Goal: Information Seeking & Learning: Learn about a topic

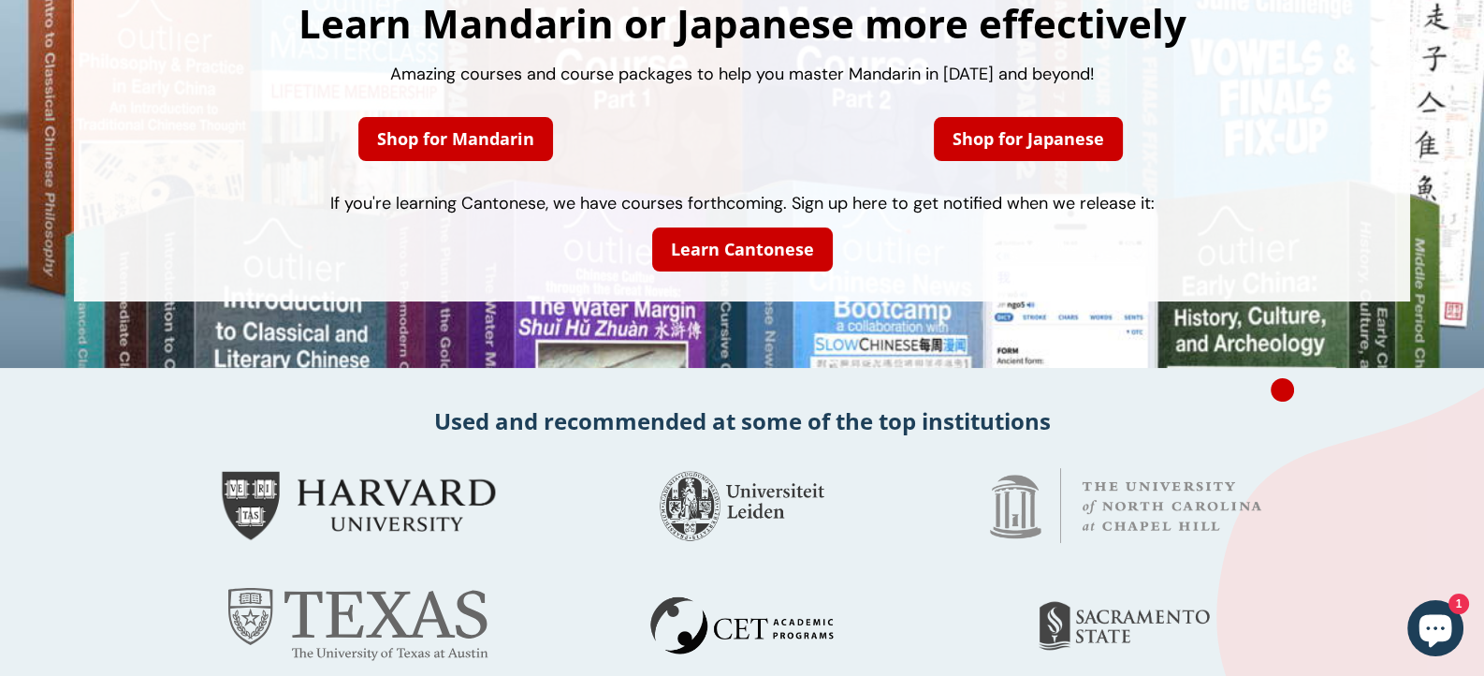
scroll to position [93, 0]
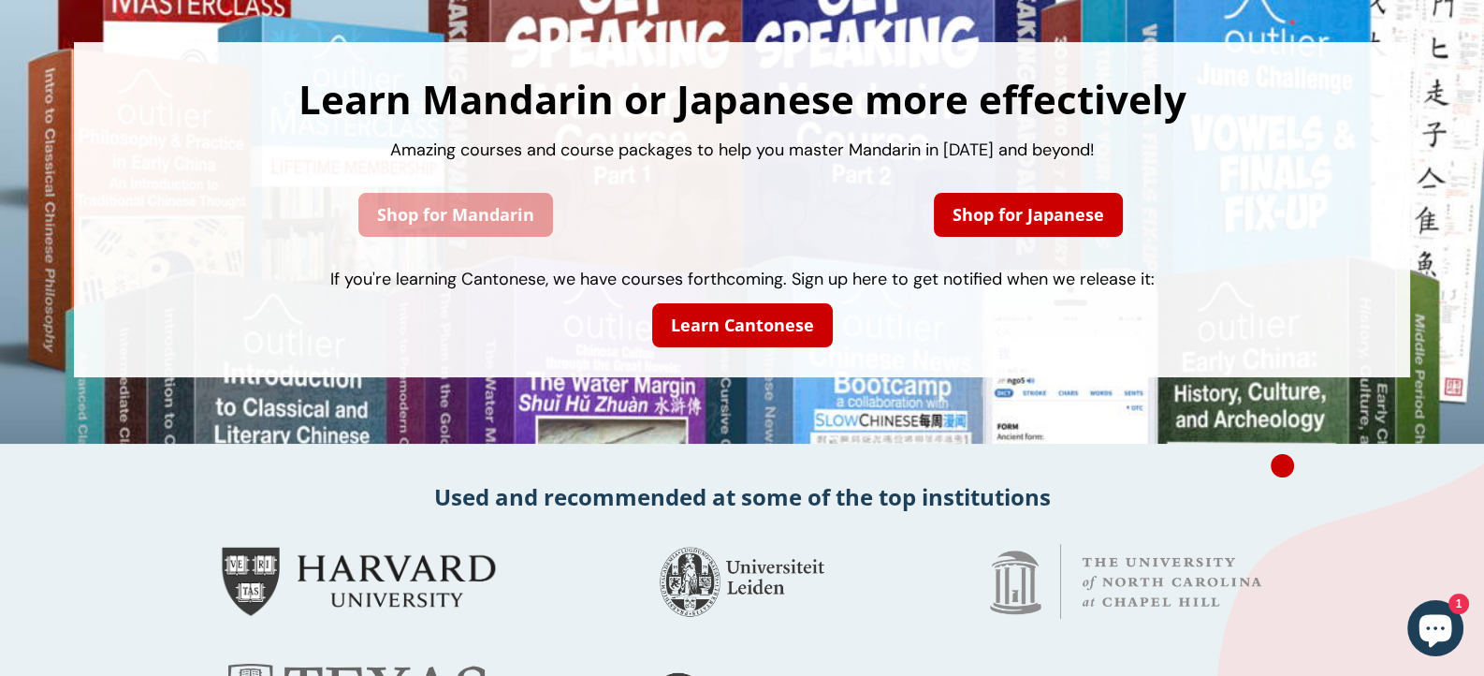
click at [468, 213] on link "Shop for Mandarin" at bounding box center [455, 215] width 195 height 44
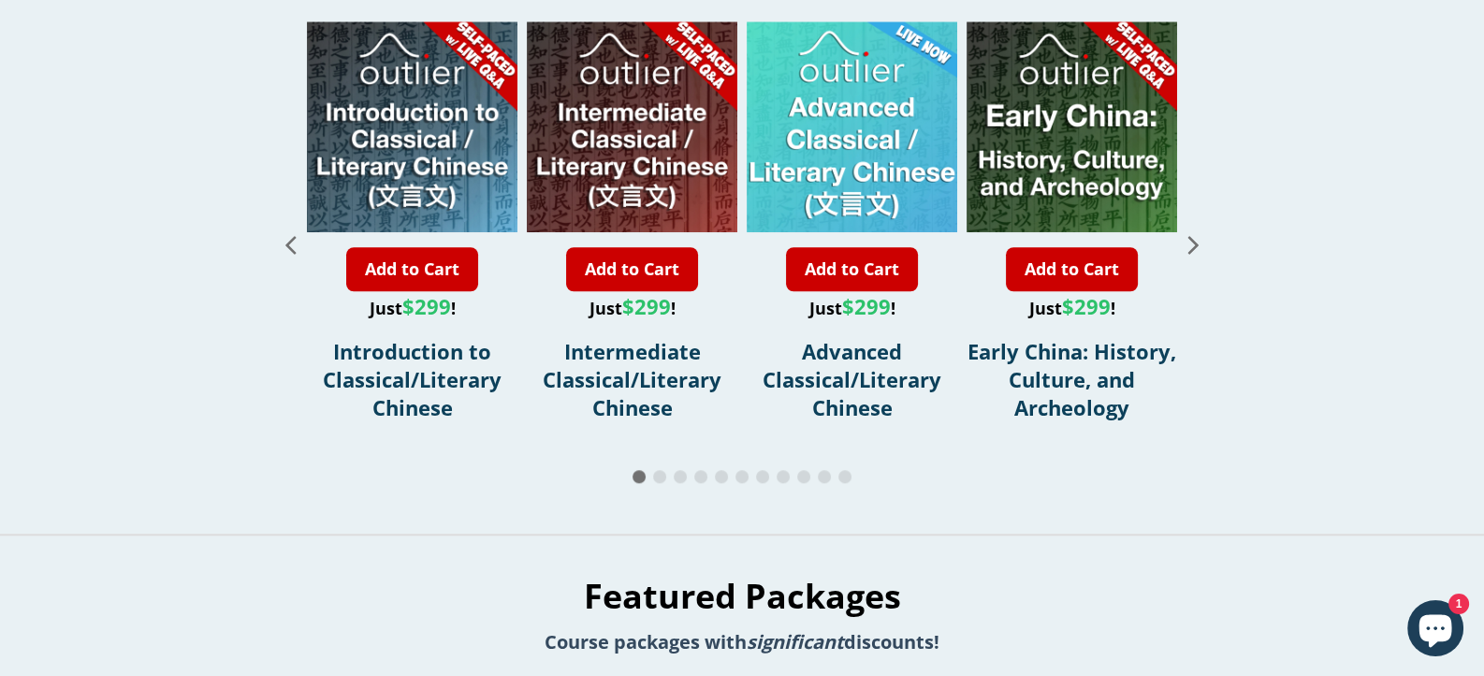
scroll to position [2153, 0]
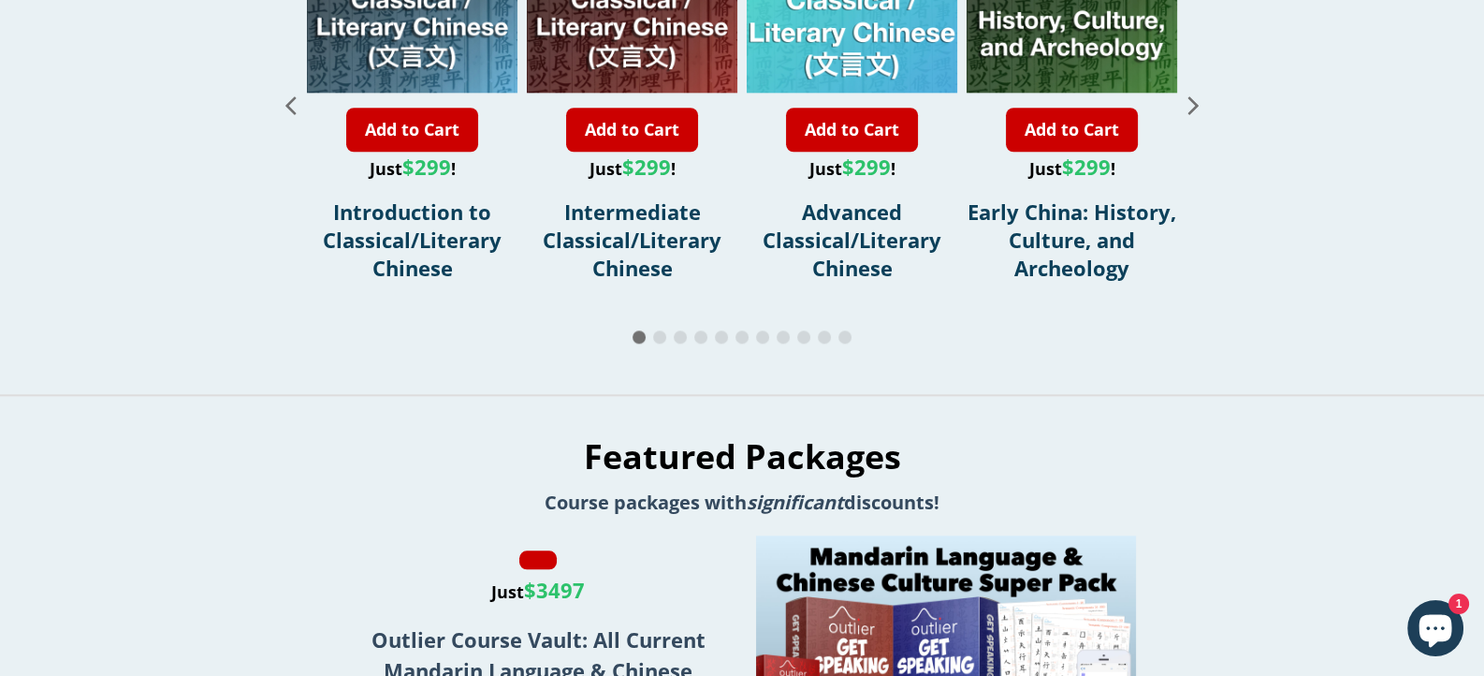
click at [661, 343] on span "Go to slide 2" at bounding box center [659, 336] width 13 height 13
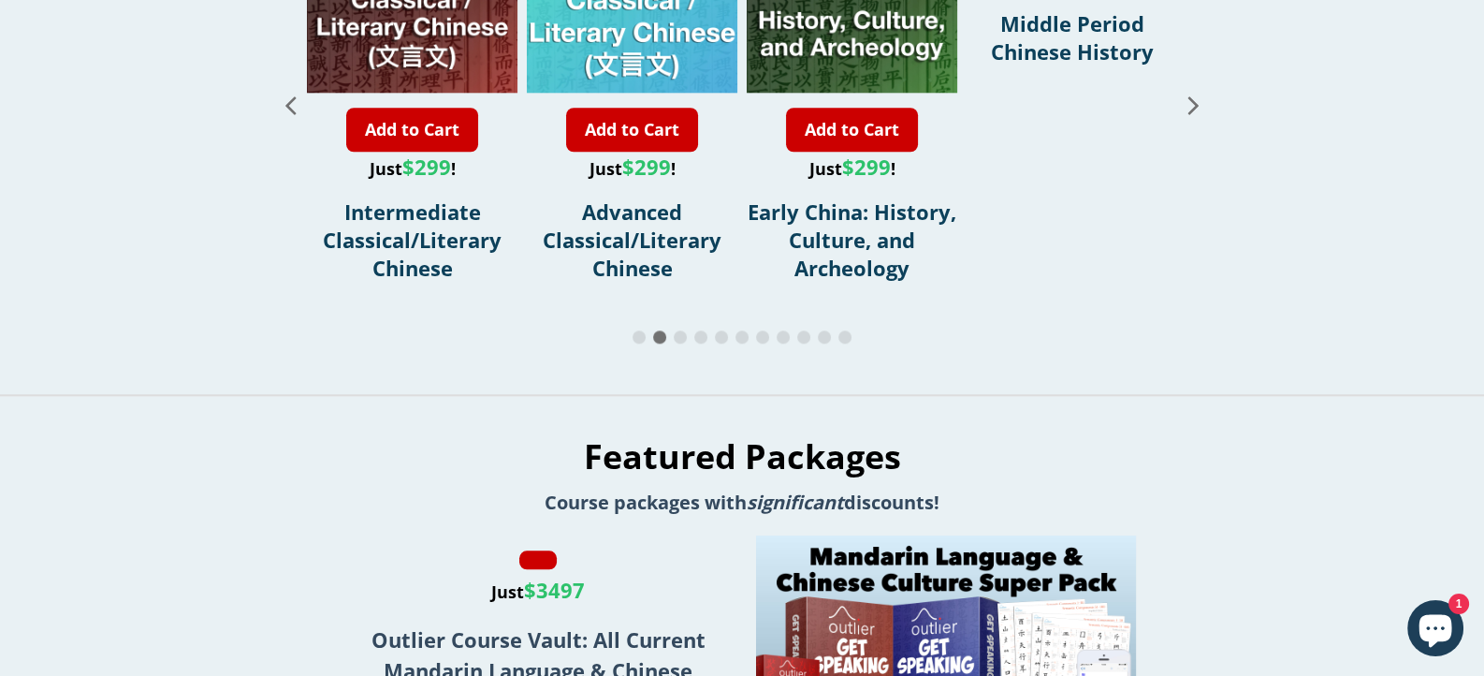
click at [688, 349] on div at bounding box center [742, 338] width 936 height 22
click at [685, 343] on span "Go to slide 3" at bounding box center [680, 336] width 13 height 13
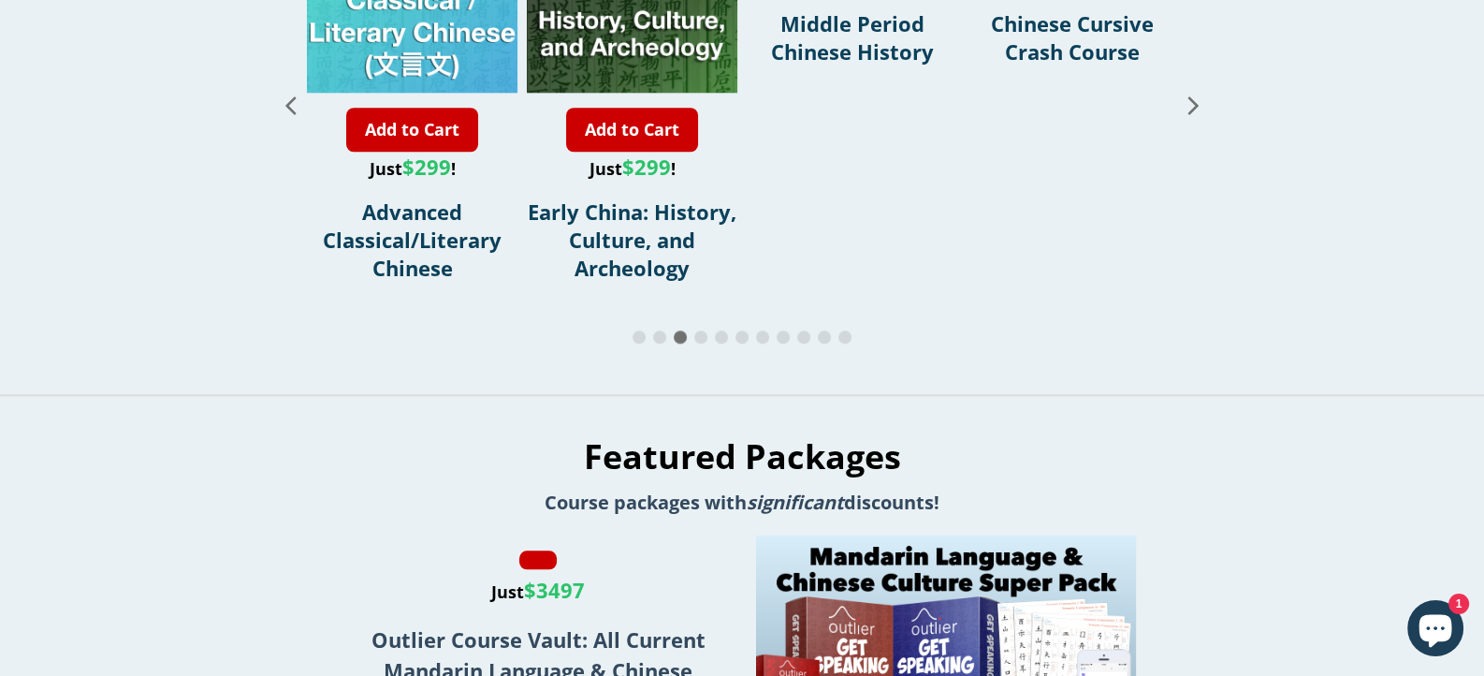
click at [705, 343] on span "Go to slide 4" at bounding box center [700, 336] width 13 height 13
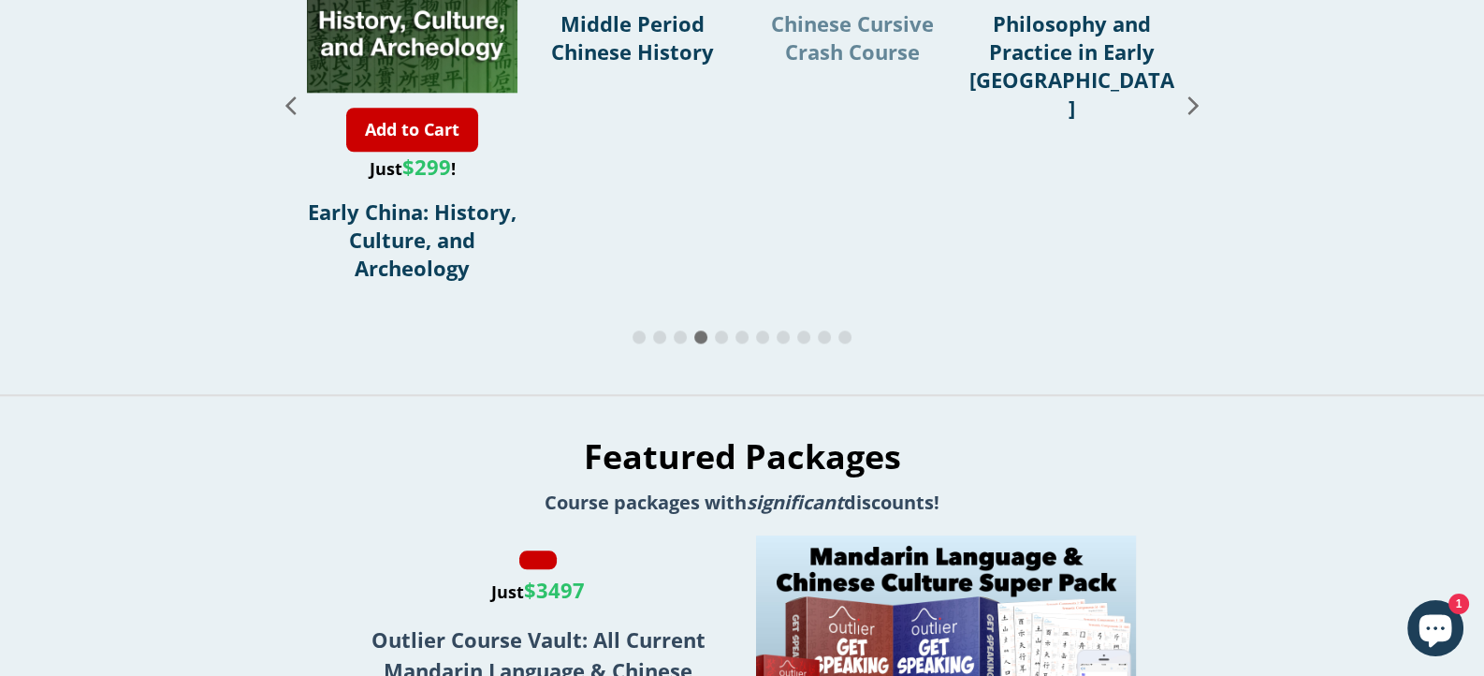
click at [848, 66] on span "Chinese Cursive Crash Course" at bounding box center [852, 37] width 163 height 56
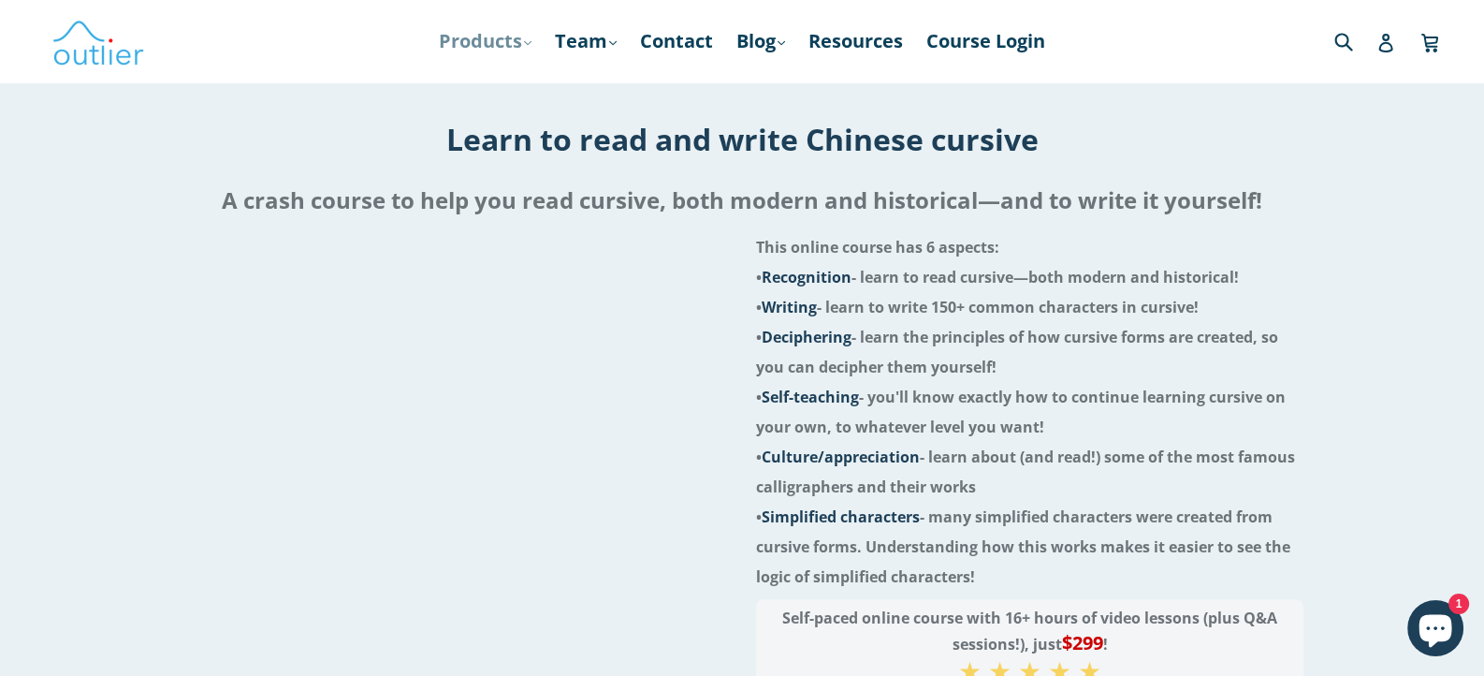
click at [494, 38] on link "Products .cls-1{fill:#231f20} expand" at bounding box center [485, 41] width 111 height 34
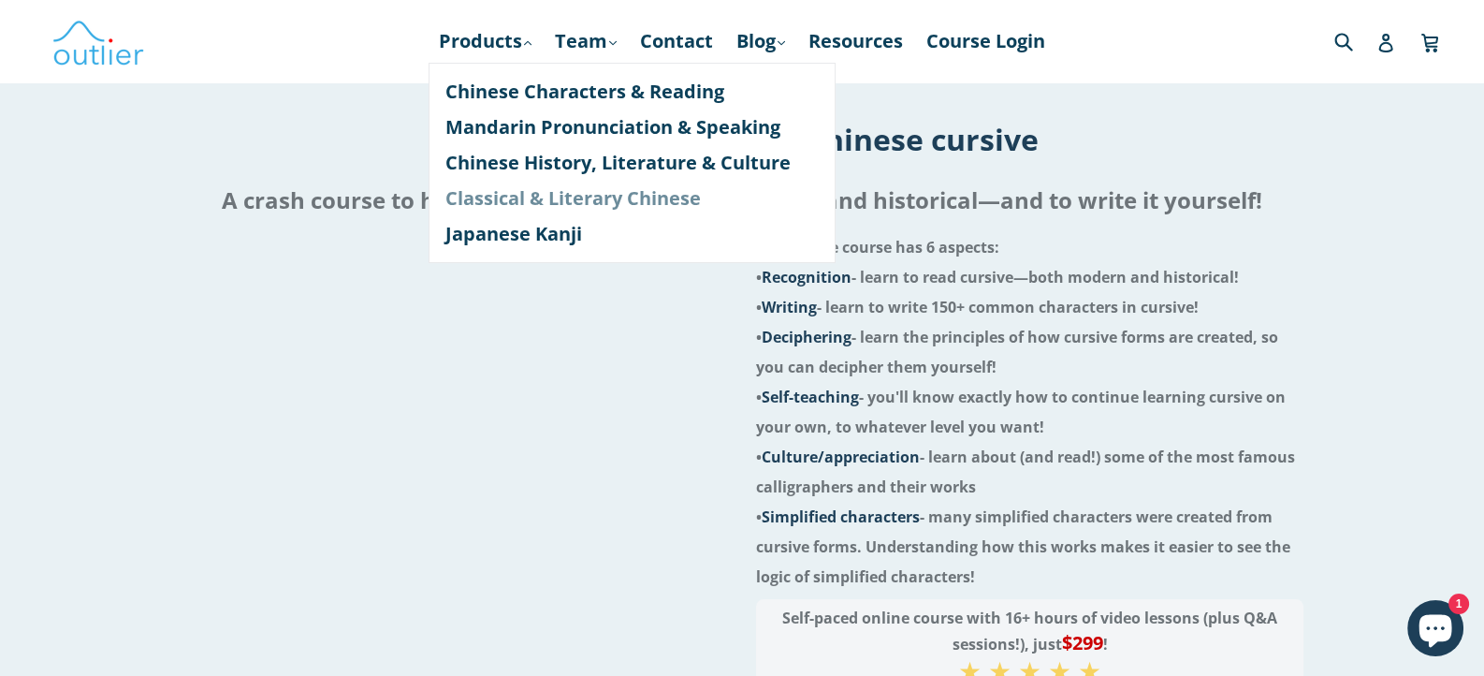
click at [599, 188] on link "Classical & Literary Chinese" at bounding box center [632, 199] width 373 height 36
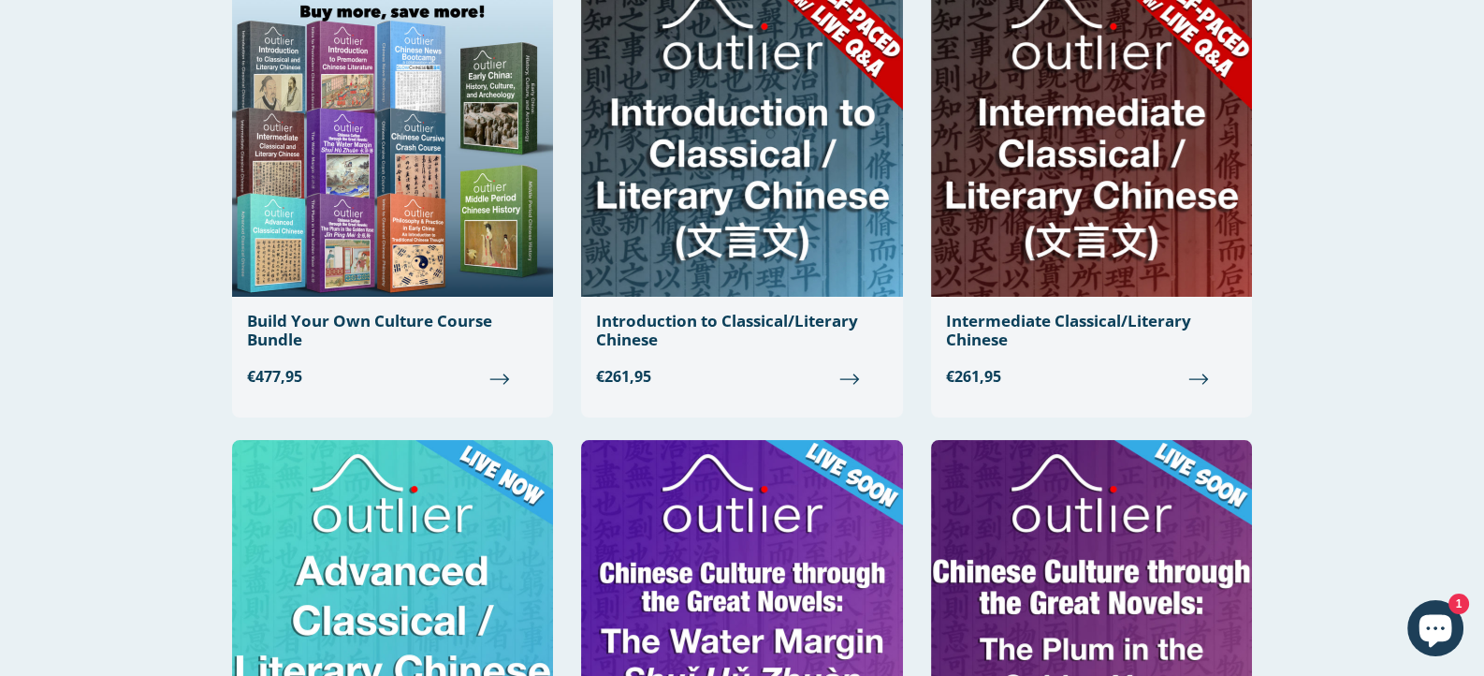
scroll to position [281, 0]
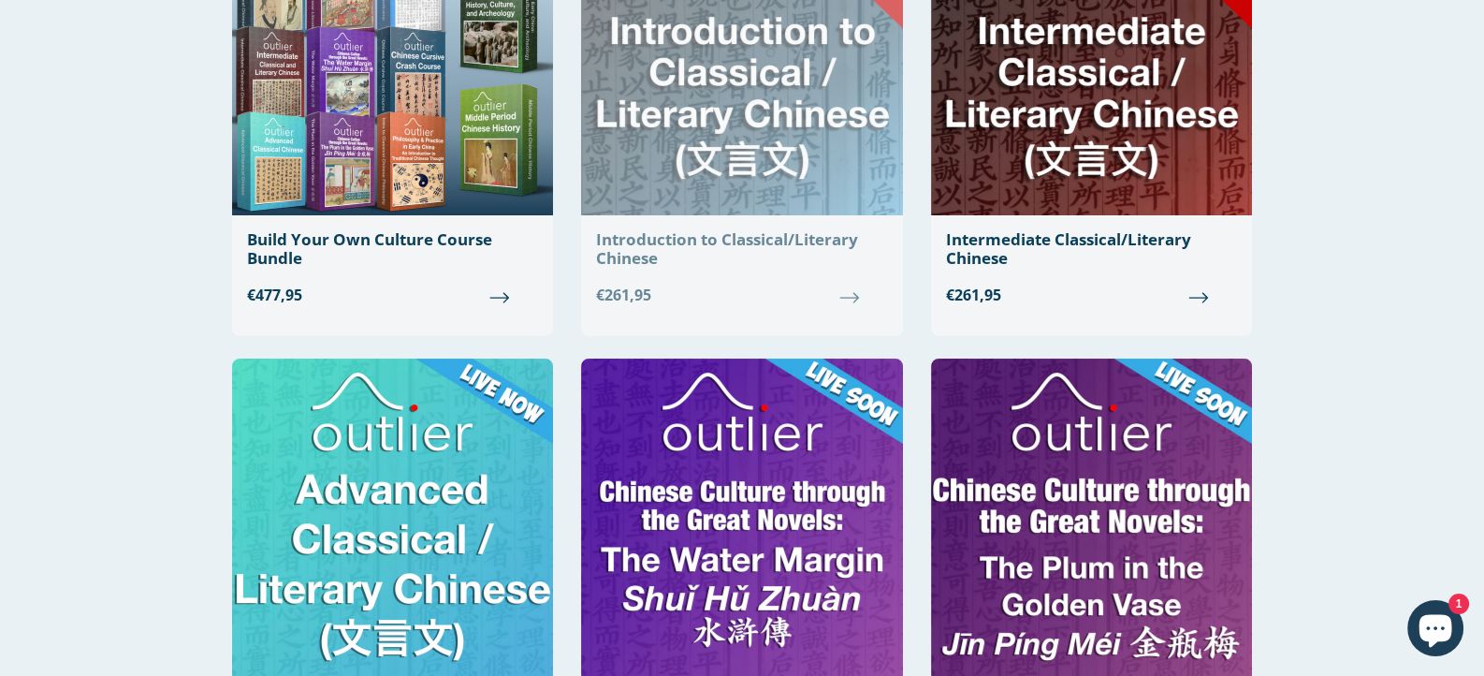
click at [699, 244] on div "Introduction to Classical/Literary Chinese" at bounding box center [741, 249] width 291 height 38
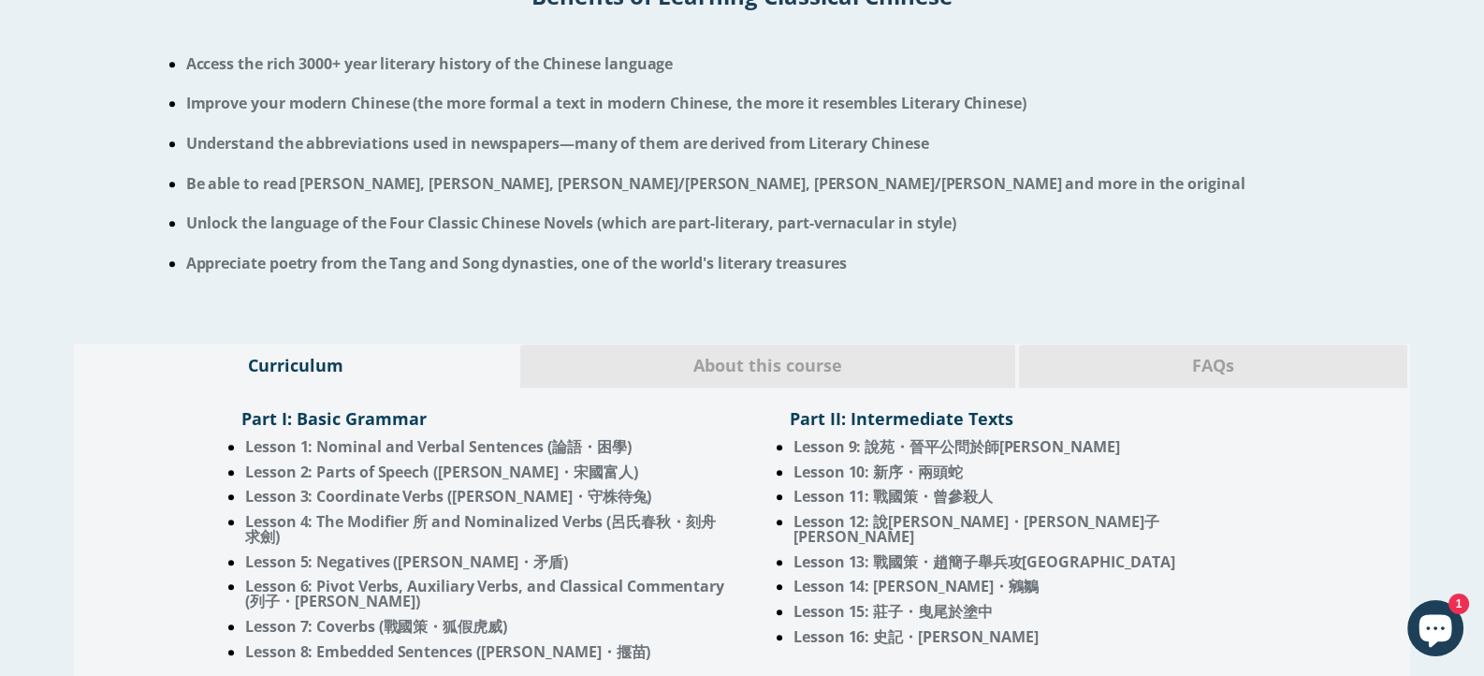
scroll to position [1404, 0]
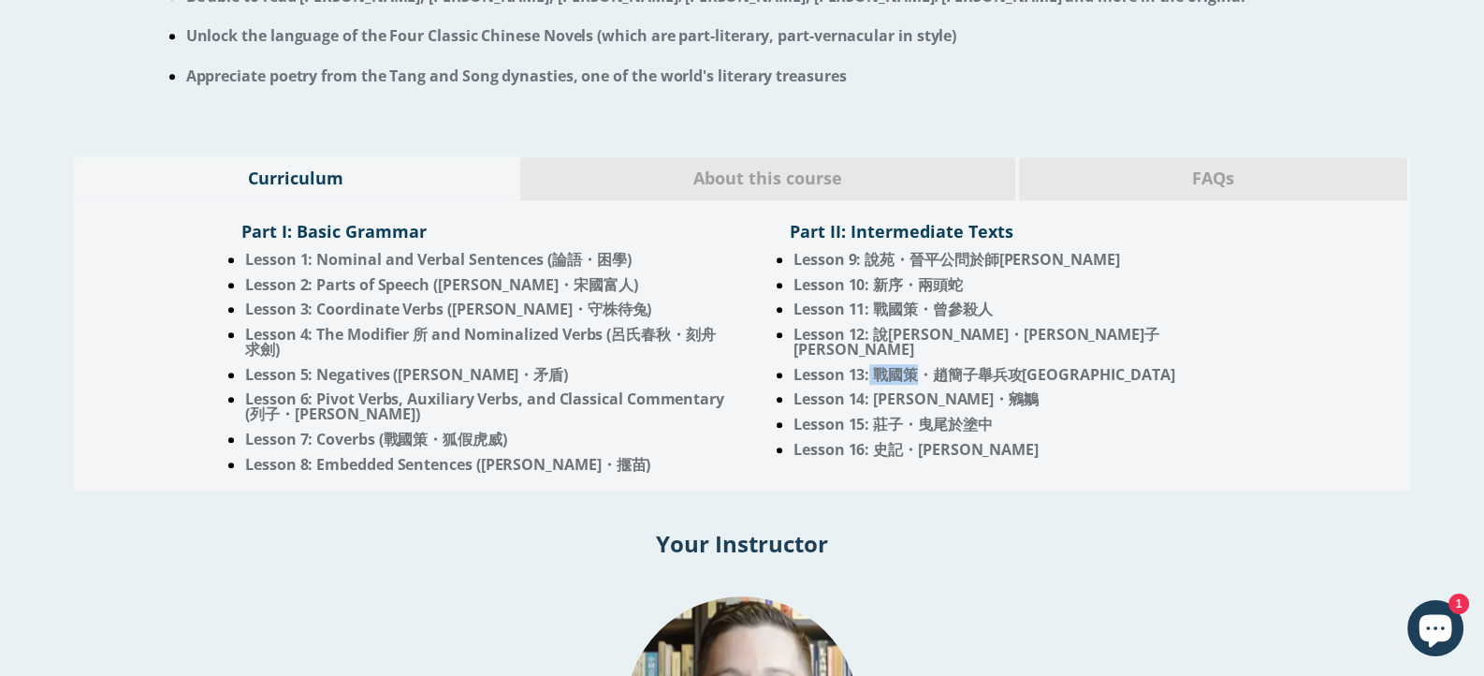
drag, startPoint x: 870, startPoint y: 382, endPoint x: 922, endPoint y: 382, distance: 51.5
click at [922, 382] on span "Lesson 13: 戰國策・趙簡子舉兵攻[GEOGRAPHIC_DATA]" at bounding box center [985, 374] width 382 height 21
